Goal: Transaction & Acquisition: Purchase product/service

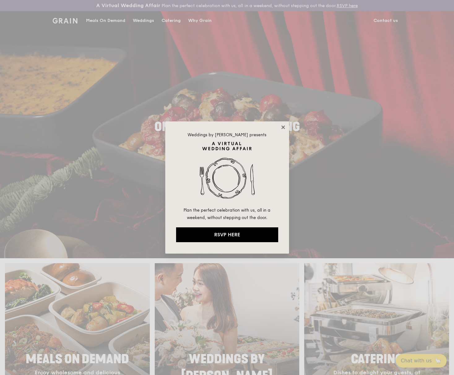
click at [282, 126] on icon at bounding box center [282, 127] width 3 height 3
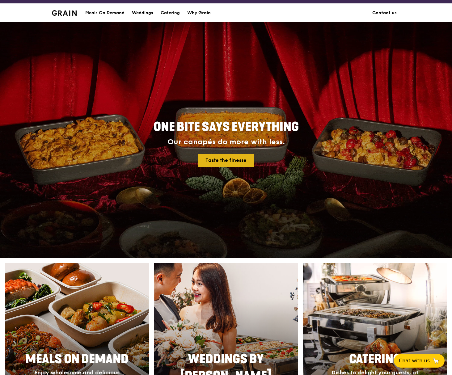
scroll to position [124, 0]
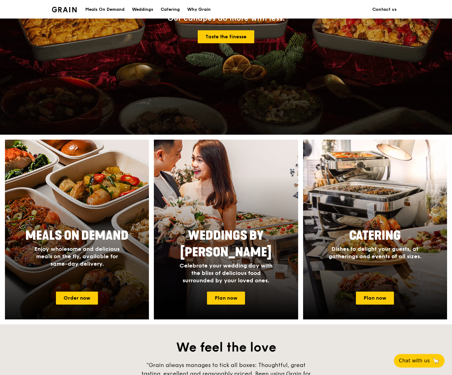
click at [97, 238] on span "Meals On Demand" at bounding box center [76, 236] width 103 height 15
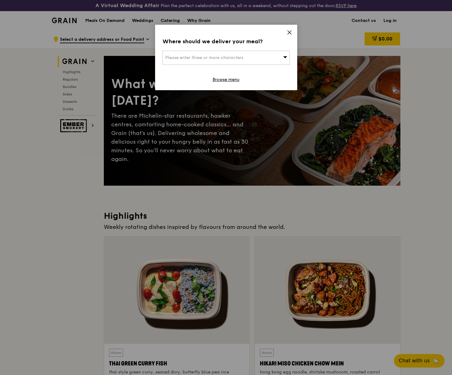
click at [264, 55] on div "Please enter three or more characters" at bounding box center [226, 58] width 127 height 14
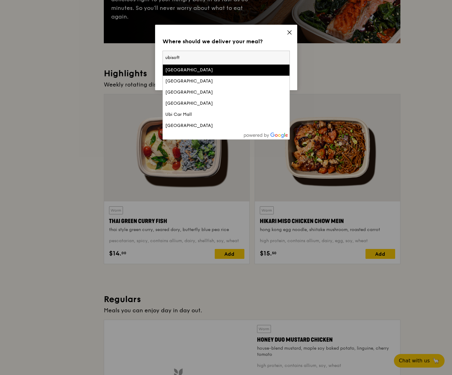
scroll to position [216, 0]
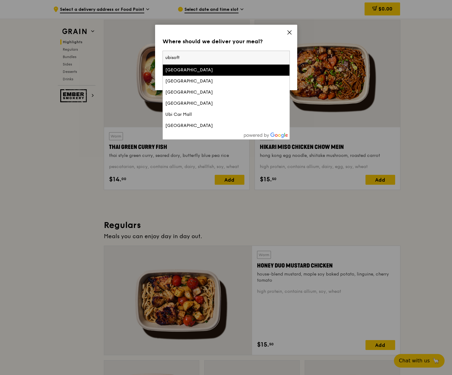
click at [194, 58] on input "ubisoft" at bounding box center [226, 58] width 127 height 14
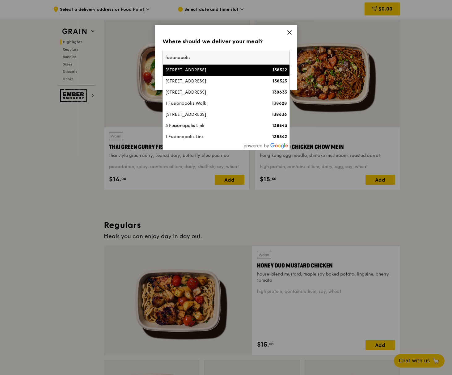
type input "fusionopolis"
click at [193, 68] on div "[STREET_ADDRESS]" at bounding box center [211, 70] width 92 height 6
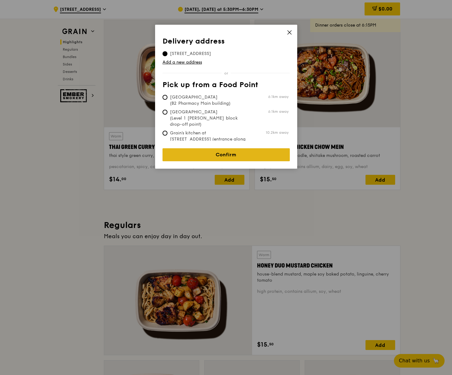
click at [235, 149] on link "Confirm" at bounding box center [226, 154] width 127 height 13
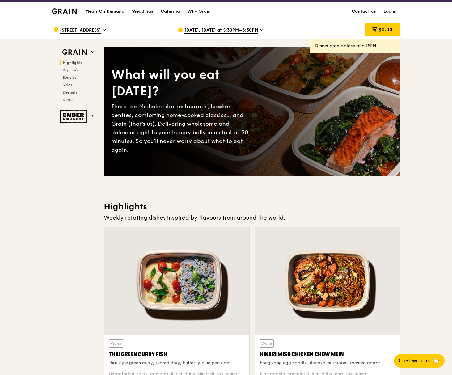
scroll to position [0, 0]
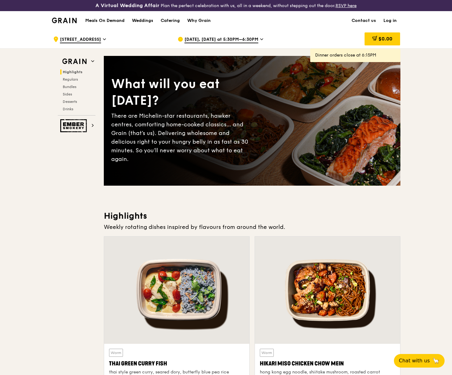
click at [223, 40] on span "[DATE], [DATE] at 5:30PM–6:30PM" at bounding box center [222, 39] width 74 height 7
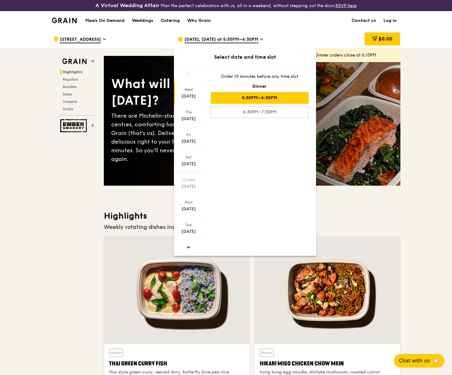
click at [190, 246] on icon at bounding box center [188, 247] width 4 height 5
drag, startPoint x: 190, startPoint y: 246, endPoint x: 191, endPoint y: 249, distance: 3.2
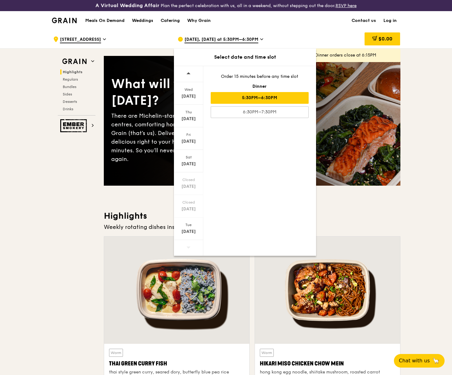
click at [191, 249] on div at bounding box center [188, 248] width 29 height 16
click at [197, 234] on div "[DATE]" at bounding box center [189, 232] width 28 height 6
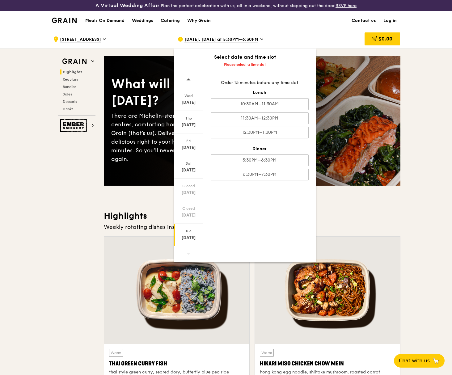
click at [391, 211] on h3 "Highlights" at bounding box center [252, 216] width 297 height 11
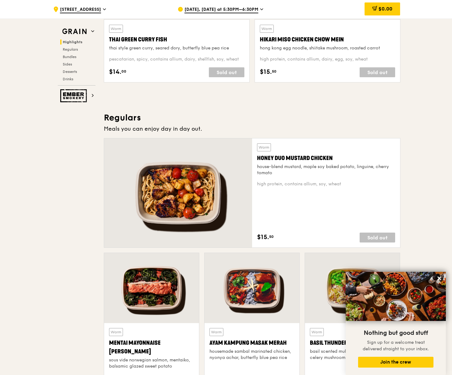
scroll to position [371, 0]
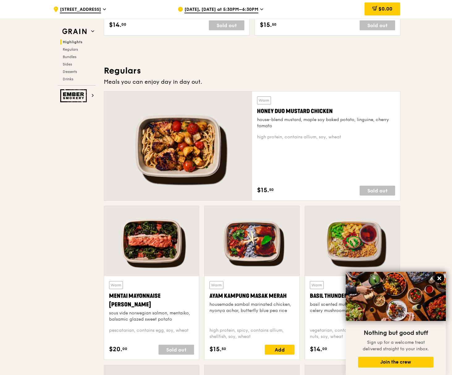
click at [439, 277] on icon at bounding box center [440, 279] width 6 height 6
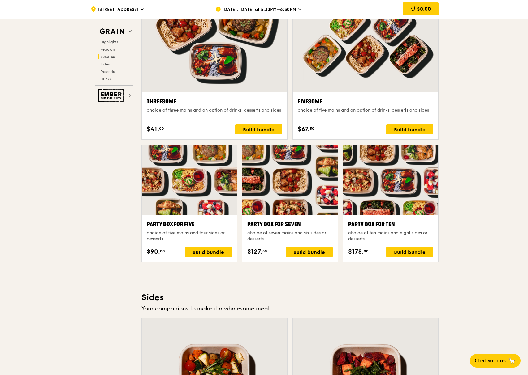
scroll to position [1144, 0]
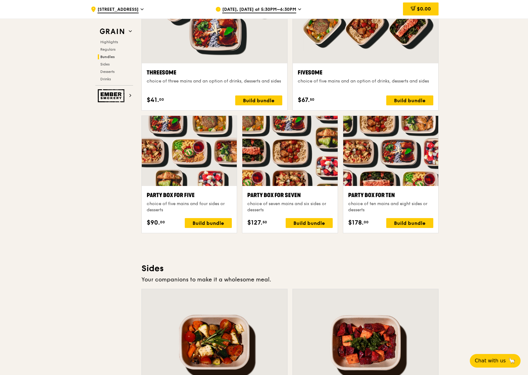
drag, startPoint x: 527, startPoint y: 191, endPoint x: 532, endPoint y: 240, distance: 49.4
click at [452, 240] on html "A Virtual Wedding Affair Plan the perfect celebration with us, all in a weekend…" at bounding box center [264, 277] width 528 height 2842
drag, startPoint x: 532, startPoint y: 240, endPoint x: 524, endPoint y: 183, distance: 57.3
click at [452, 183] on div ".cls-1 { fill: none; stroke: #fff; stroke-linecap: round; stroke-linejoin: roun…" at bounding box center [264, 188] width 528 height 2605
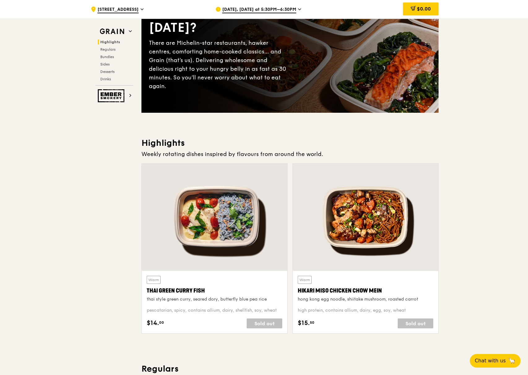
scroll to position [0, 0]
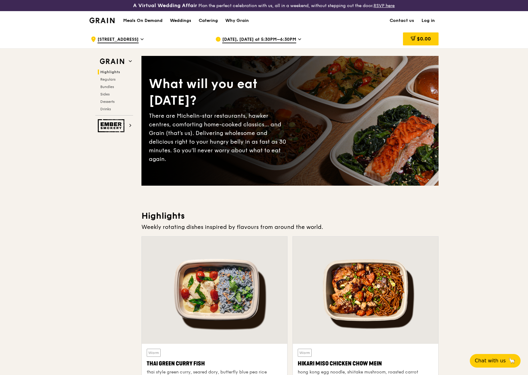
click at [254, 37] on span "[DATE], [DATE] at 5:30PM–6:30PM" at bounding box center [259, 39] width 74 height 7
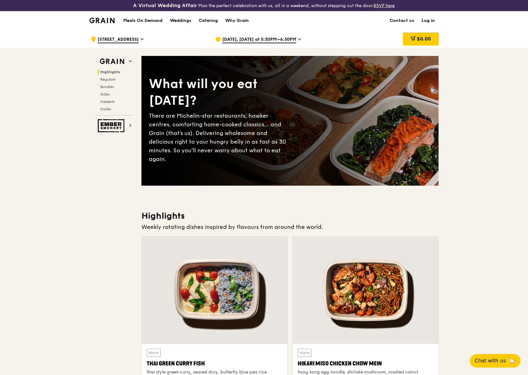
click at [405, 242] on div at bounding box center [365, 290] width 145 height 107
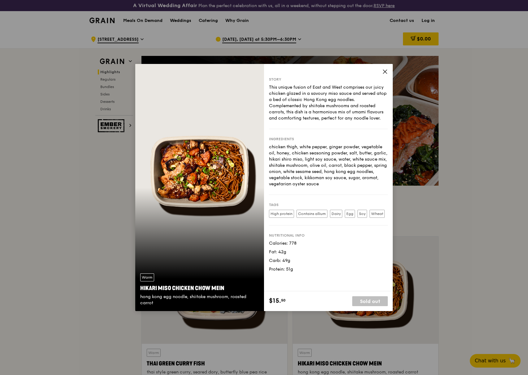
click at [384, 70] on icon at bounding box center [385, 72] width 6 height 6
